Goal: Navigation & Orientation: Find specific page/section

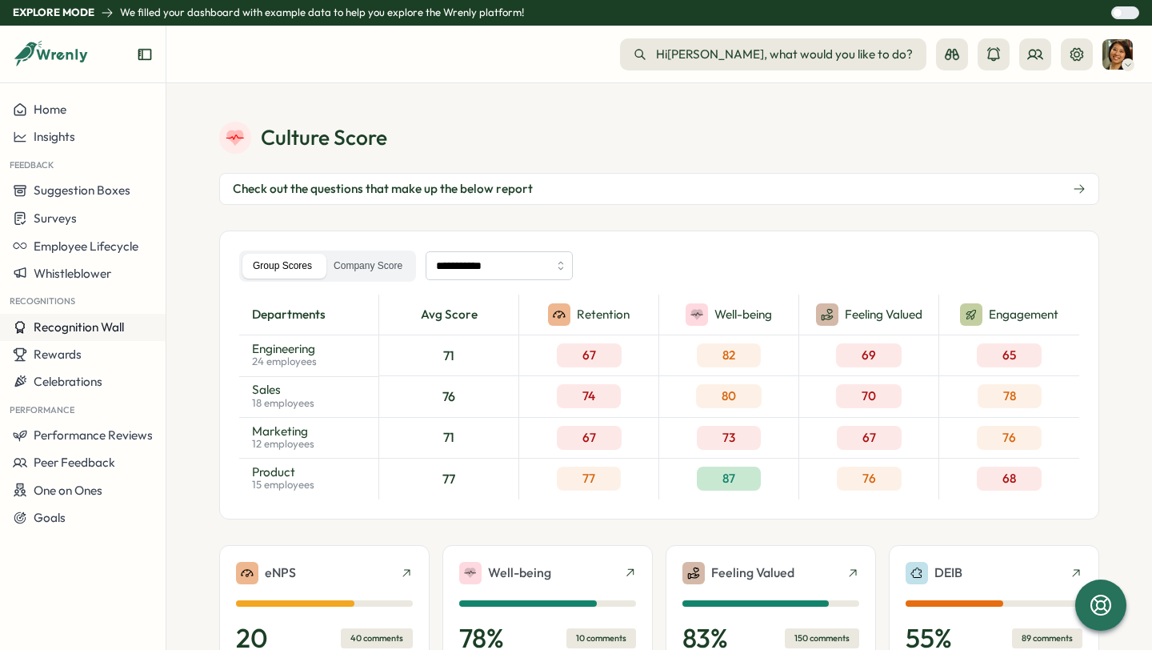
click at [74, 328] on span "Recognition Wall" at bounding box center [79, 326] width 90 height 15
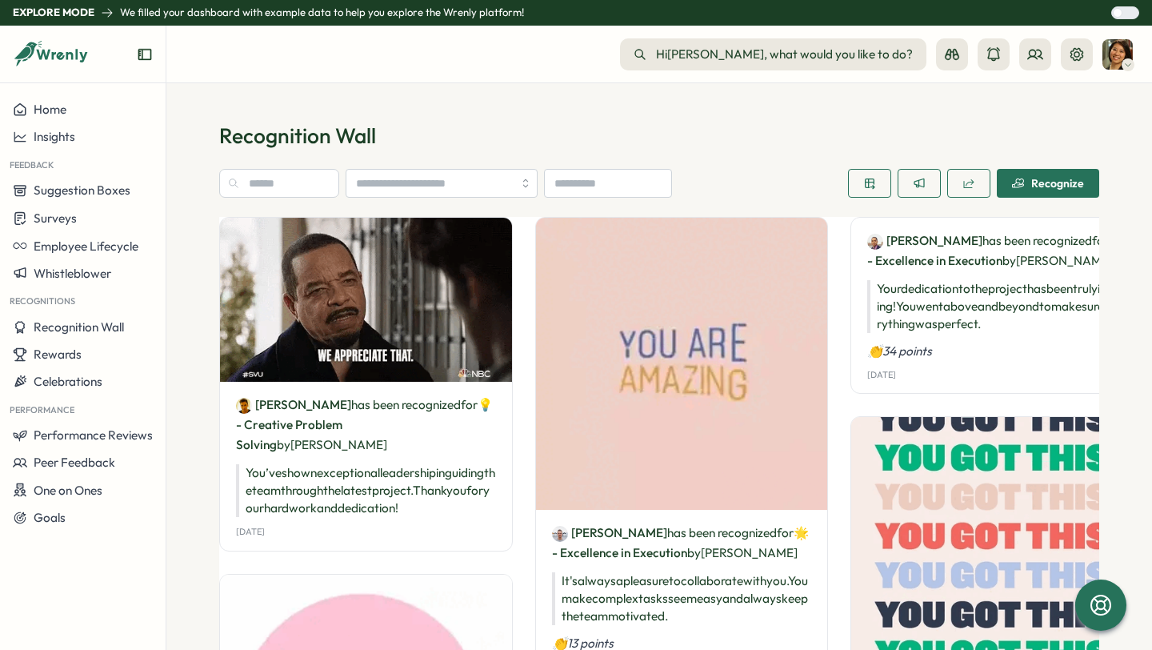
click at [350, 346] on img at bounding box center [366, 300] width 292 height 164
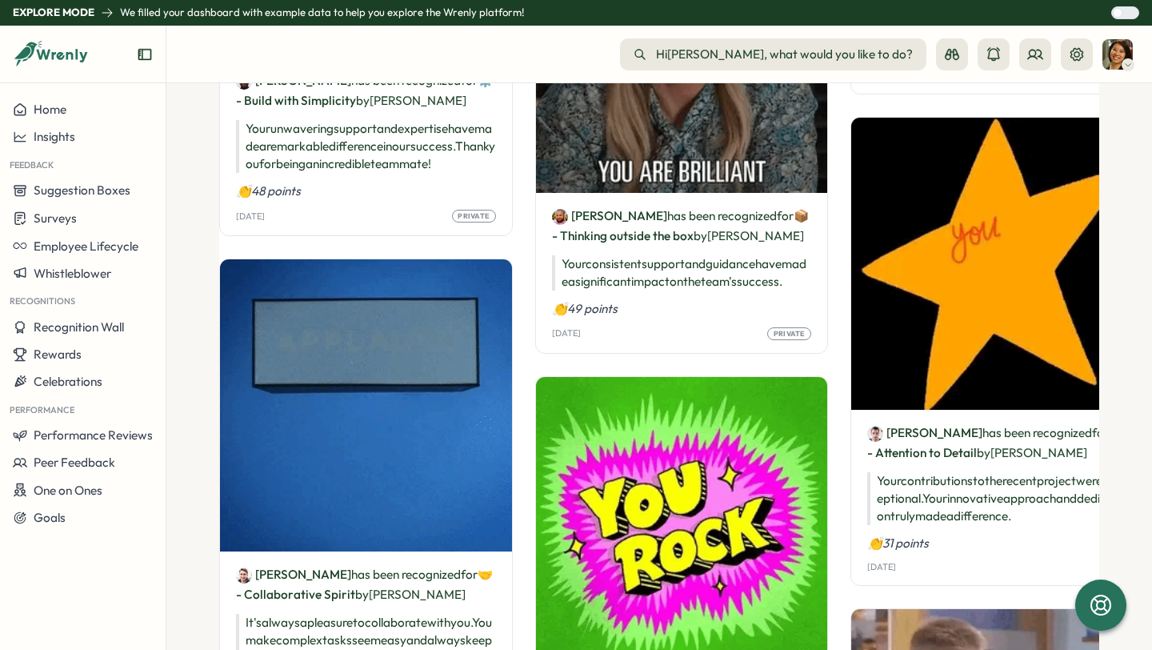
scroll to position [808, 0]
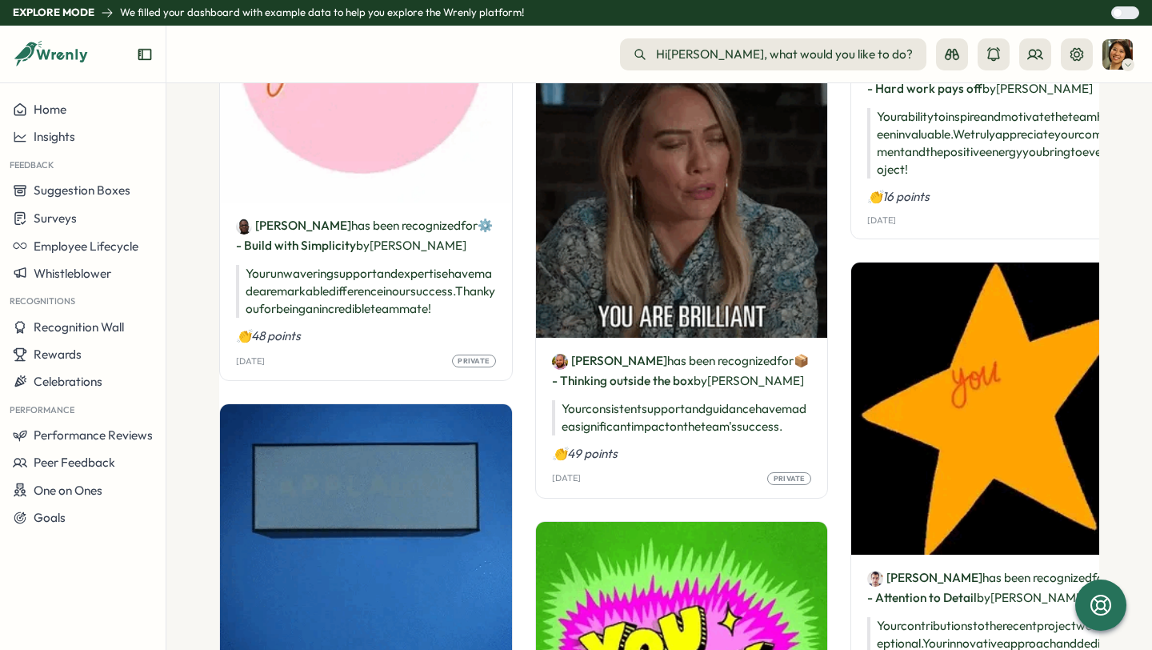
scroll to position [670, 0]
